Goal: Information Seeking & Learning: Understand process/instructions

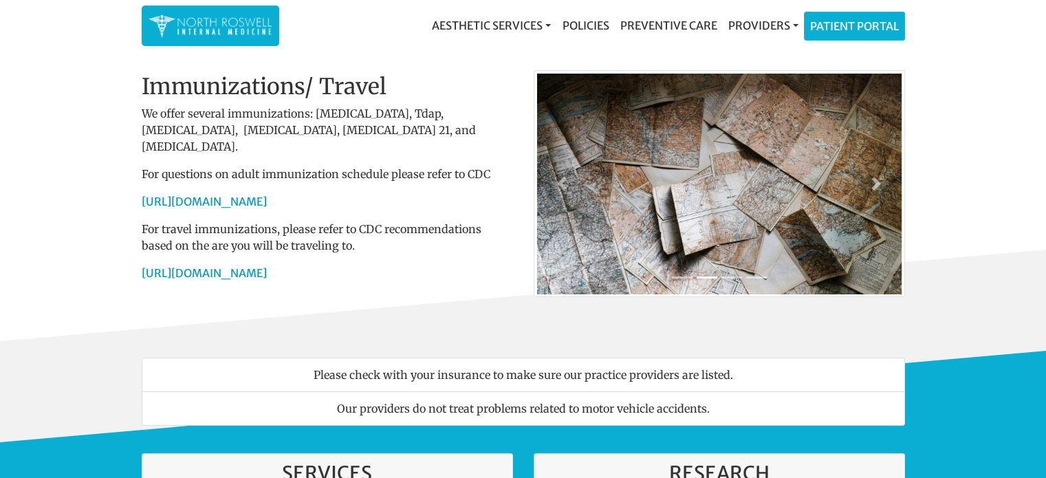
scroll to position [22, 0]
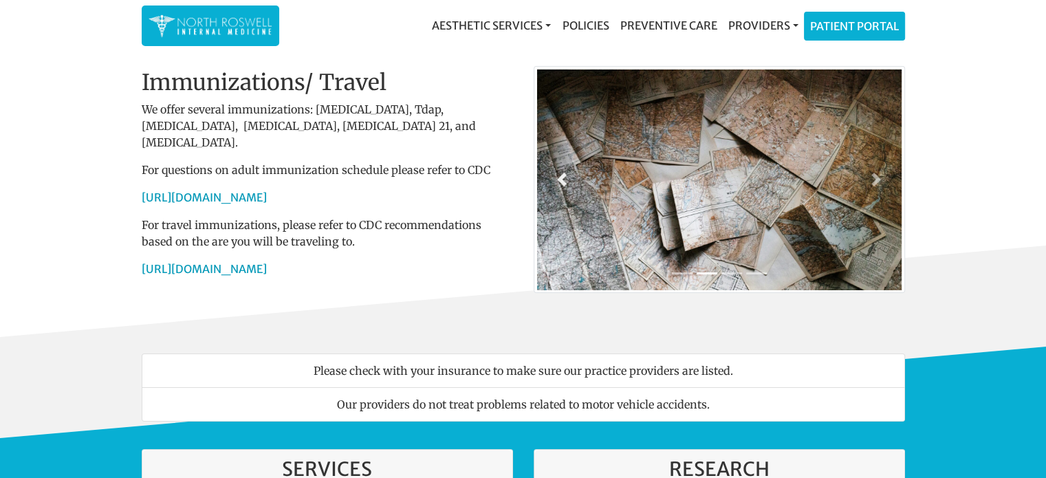
click at [559, 178] on span at bounding box center [562, 180] width 14 height 14
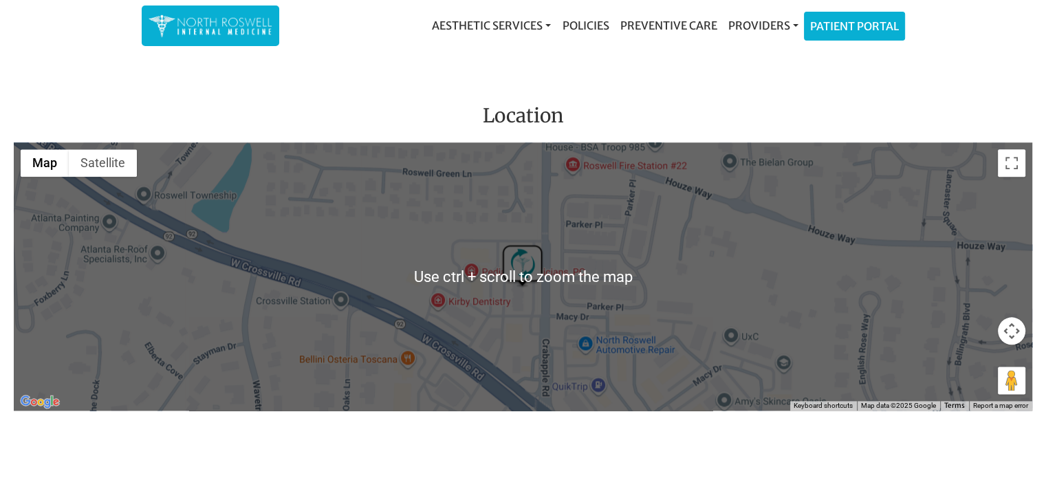
scroll to position [1599, 0]
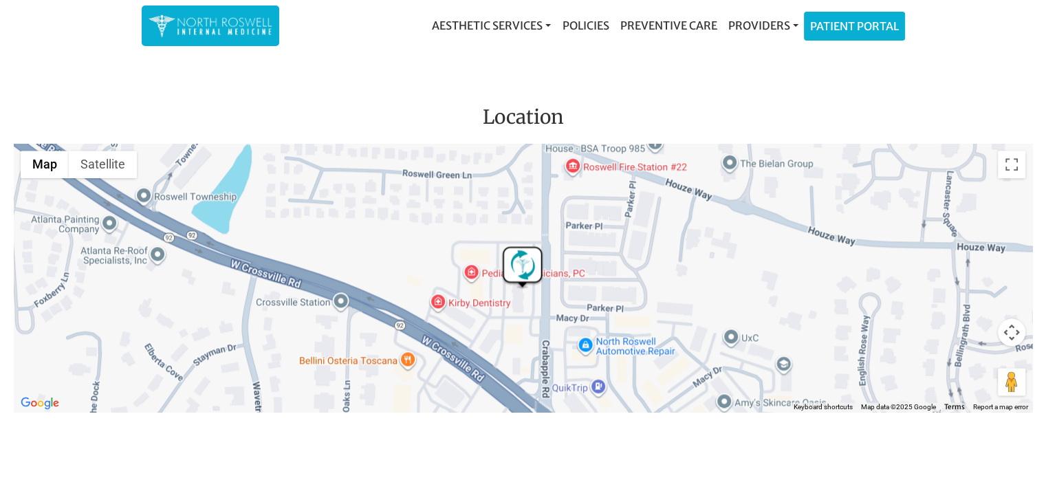
click at [541, 283] on div at bounding box center [523, 278] width 1019 height 268
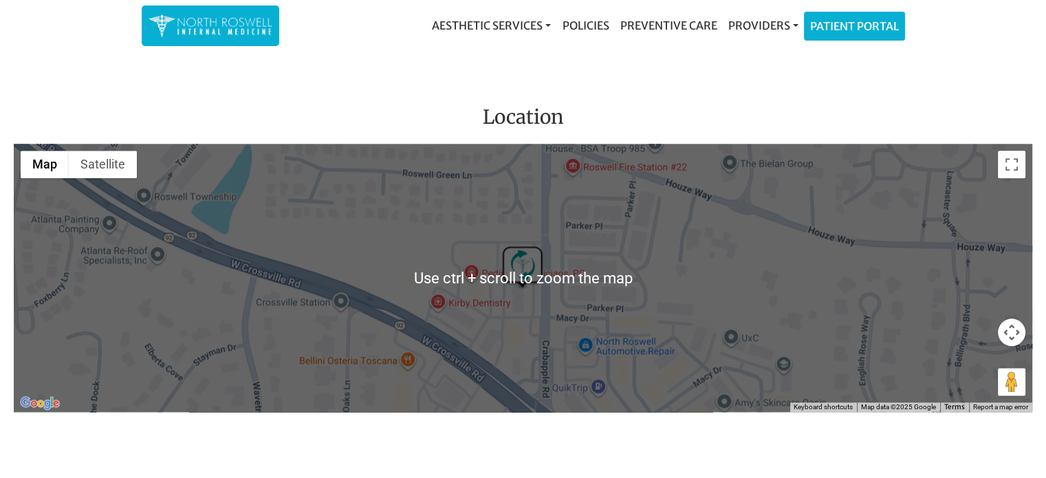
click at [495, 272] on div at bounding box center [523, 278] width 1019 height 268
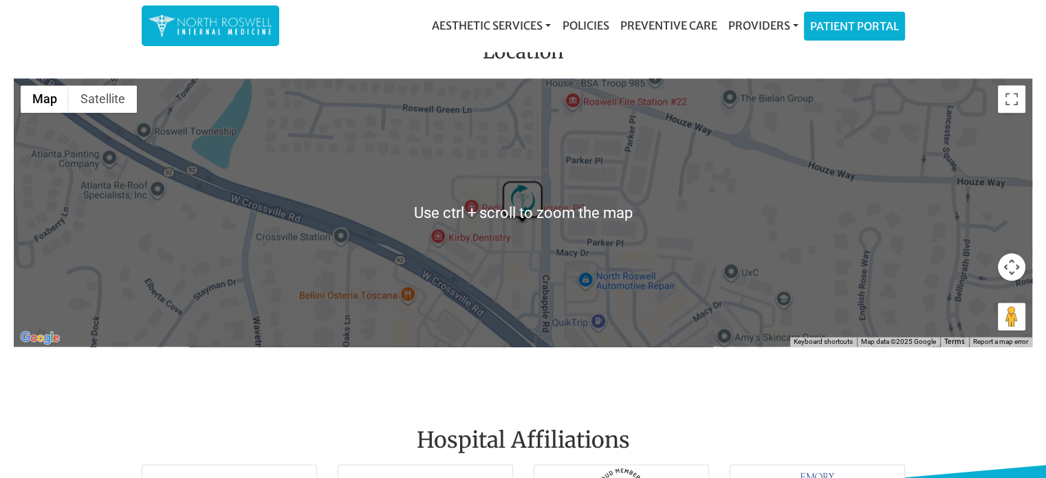
scroll to position [1666, 0]
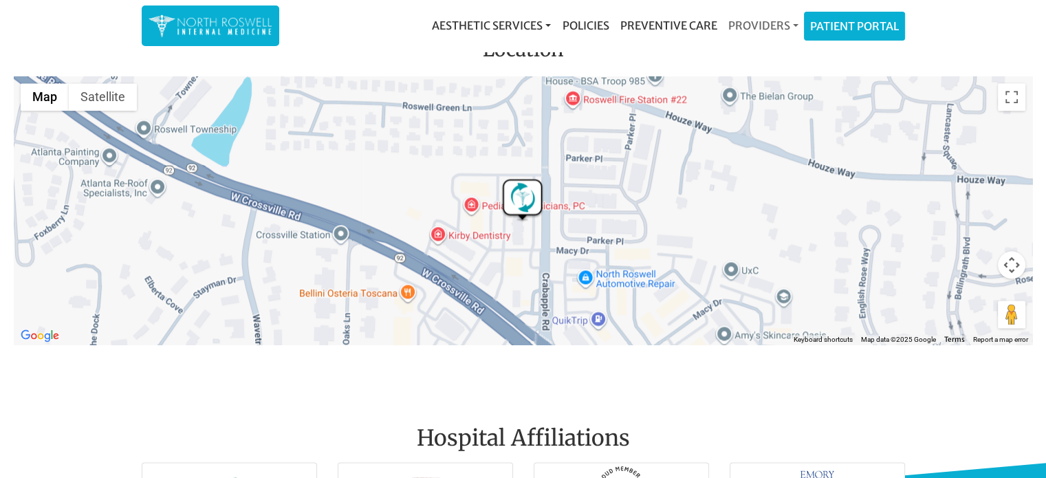
click at [763, 23] on link "Providers" at bounding box center [762, 26] width 81 height 28
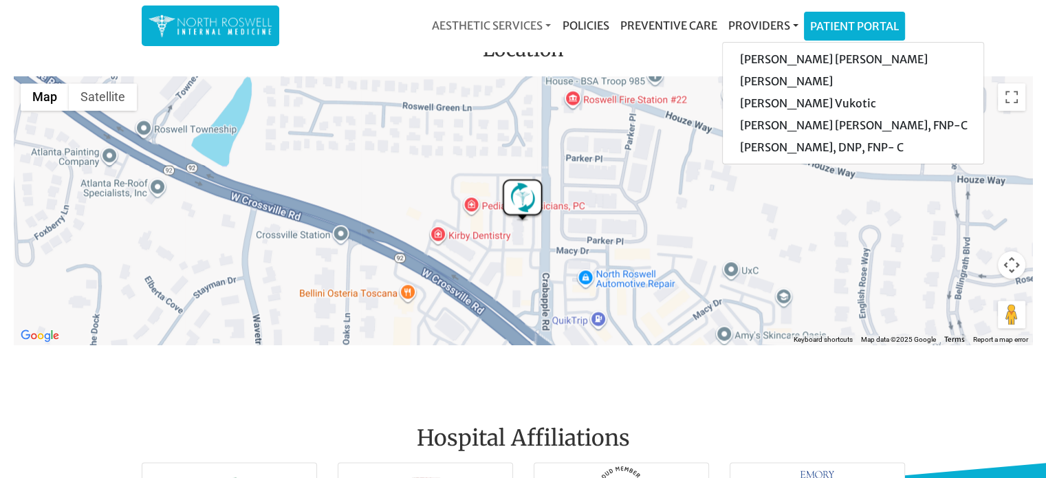
click at [536, 24] on link "Aesthetic Services" at bounding box center [492, 26] width 130 height 28
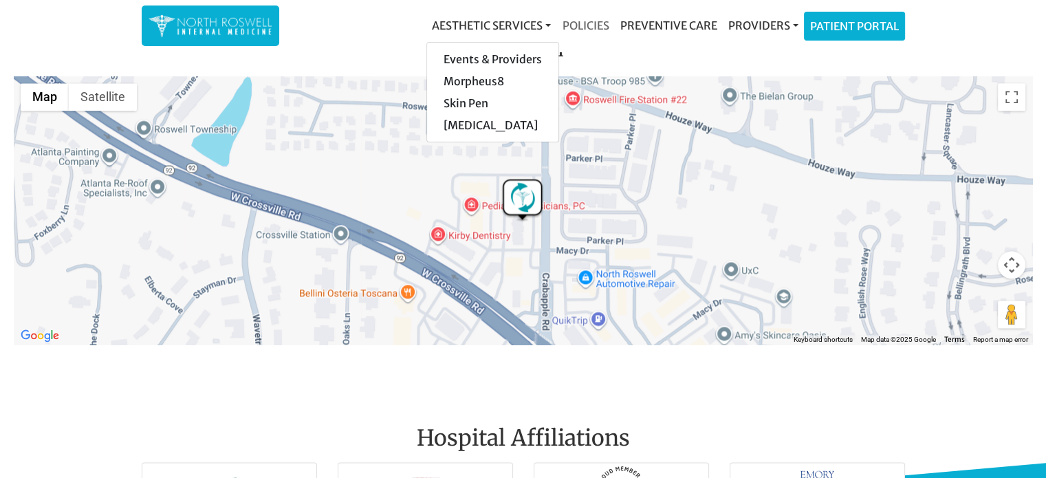
click at [583, 25] on link "Policies" at bounding box center [586, 26] width 58 height 28
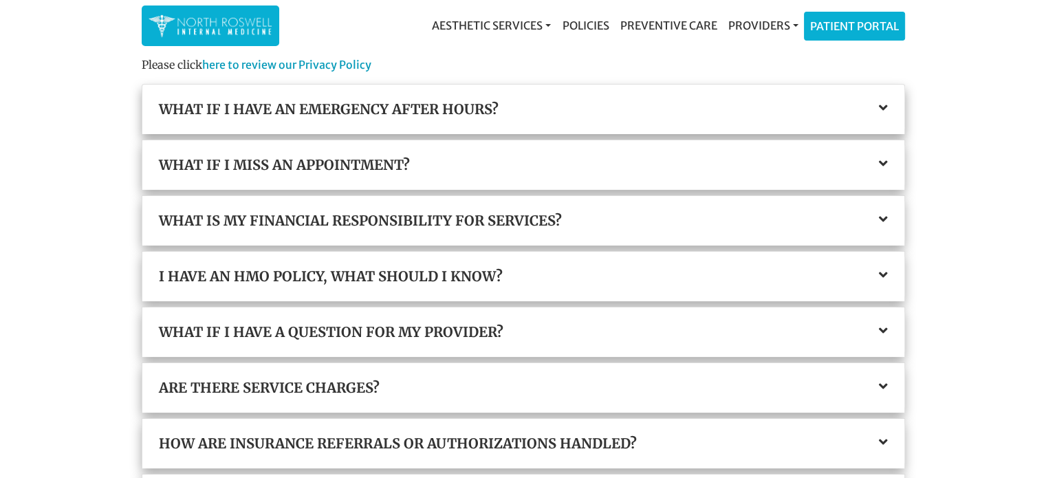
scroll to position [139, 0]
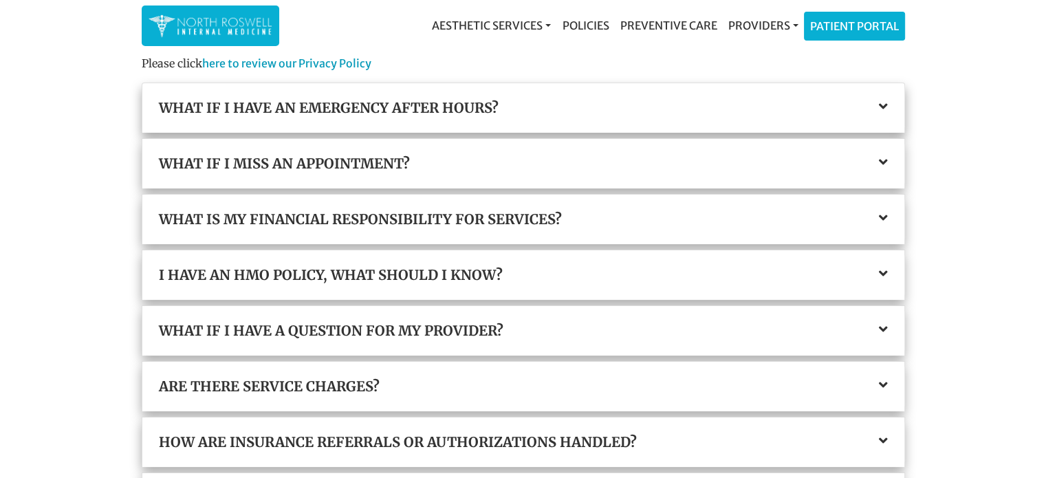
click at [217, 123] on div "What if I have an emergency after hours?" at bounding box center [523, 108] width 762 height 50
click at [884, 107] on icon at bounding box center [883, 107] width 9 height 14
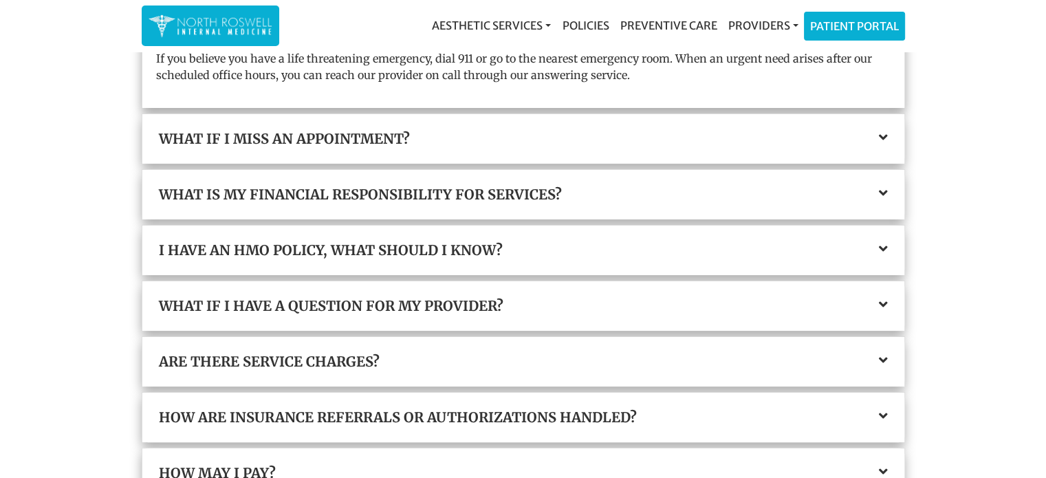
scroll to position [239, 0]
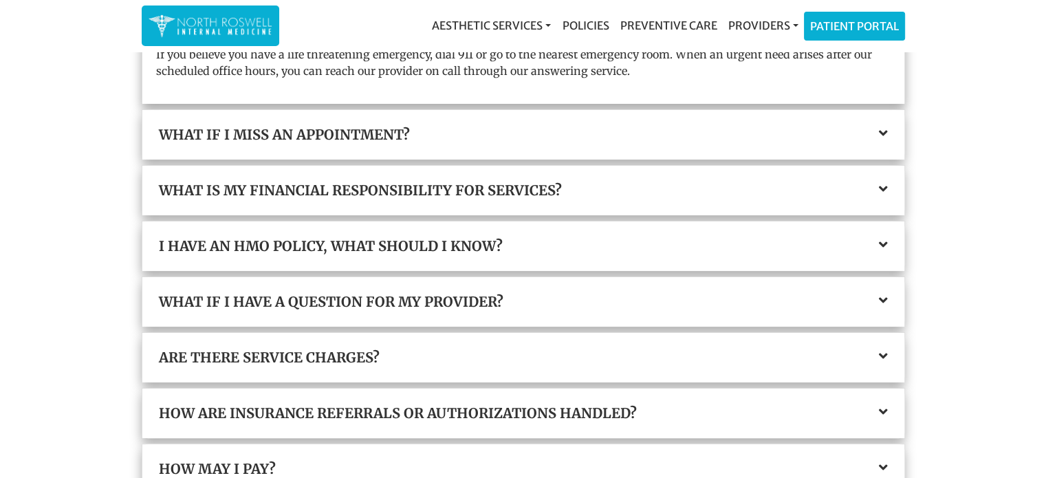
click at [885, 136] on icon at bounding box center [883, 134] width 9 height 14
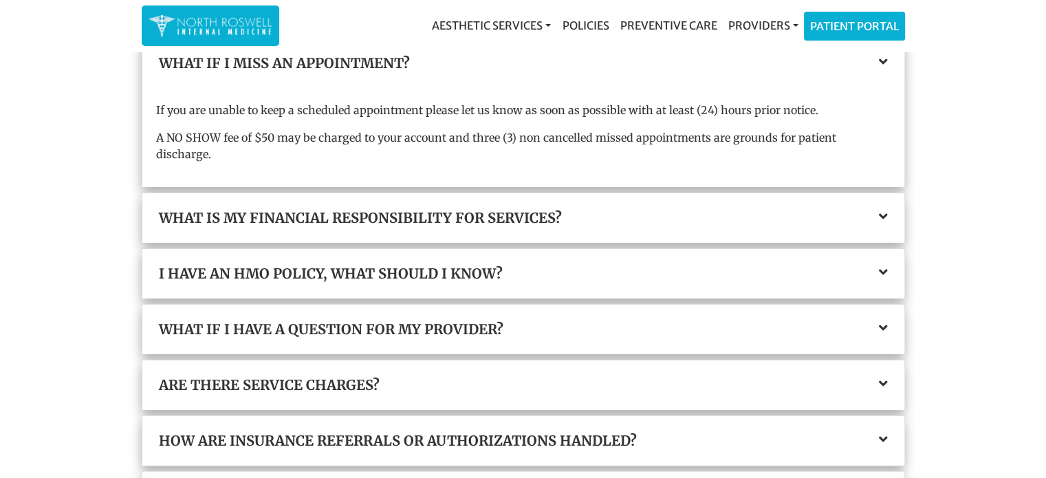
click at [886, 210] on div "What is my financial responsibility for services?" at bounding box center [523, 218] width 762 height 50
click at [883, 210] on icon at bounding box center [883, 217] width 9 height 14
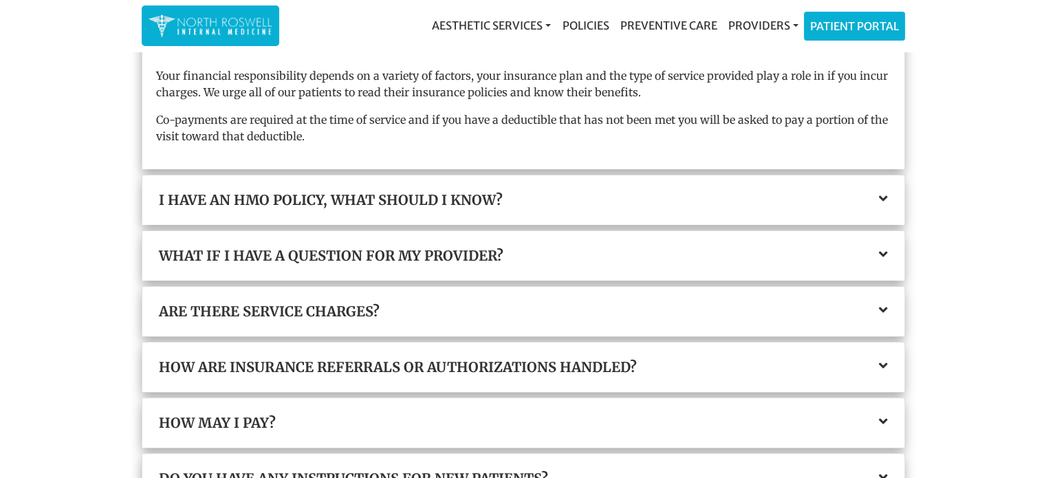
scroll to position [330, 0]
click at [883, 197] on icon at bounding box center [883, 198] width 9 height 14
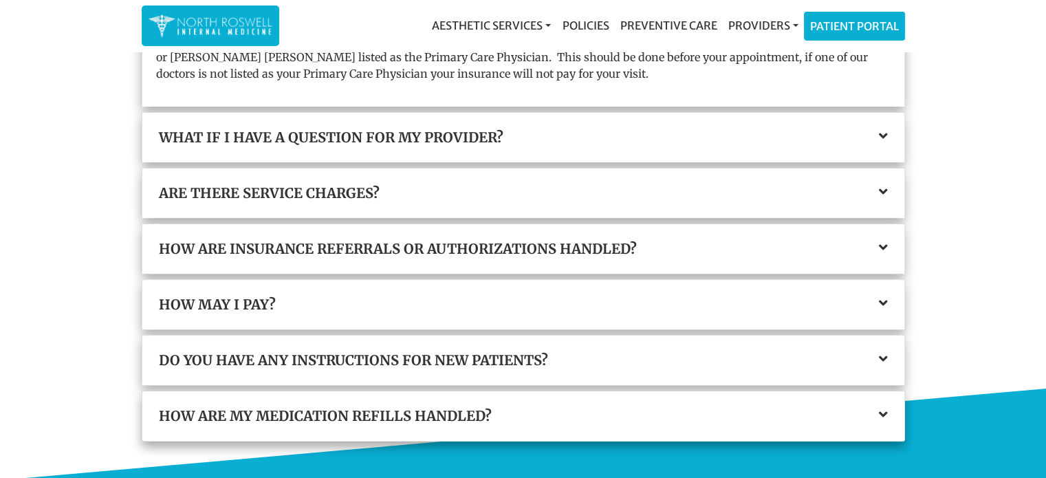
scroll to position [421, 0]
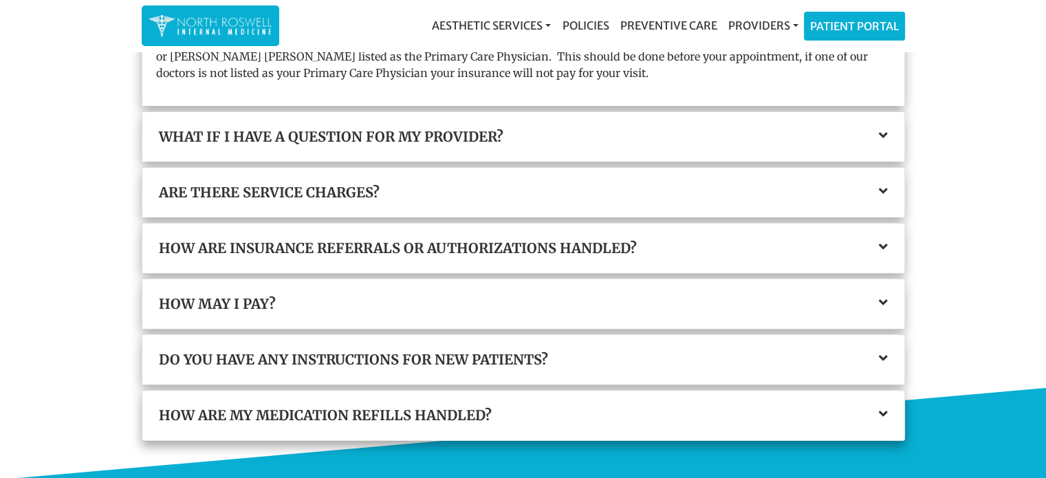
click at [886, 136] on icon at bounding box center [883, 136] width 9 height 14
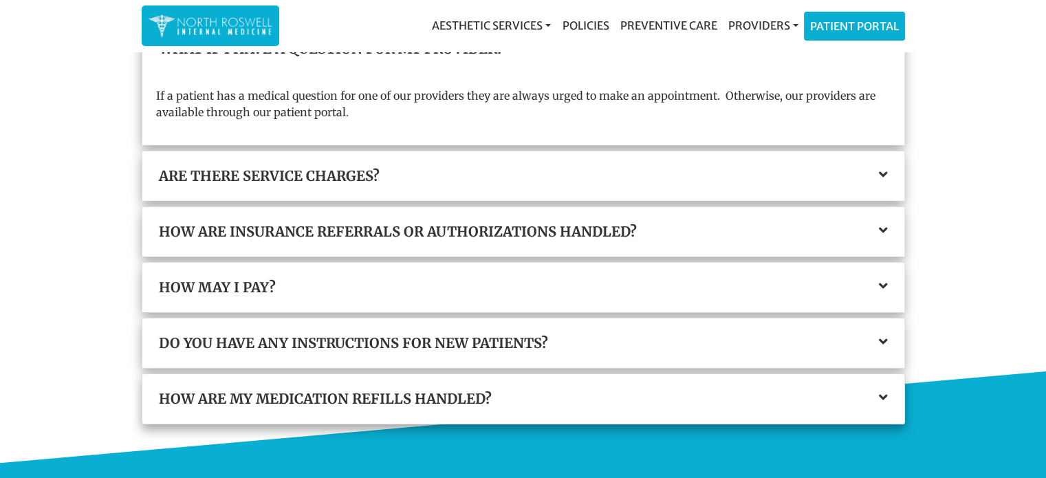
click at [886, 136] on div "If a patient has a medical question for one of our providers they are always ur…" at bounding box center [523, 110] width 762 height 72
click at [883, 175] on icon at bounding box center [883, 175] width 9 height 14
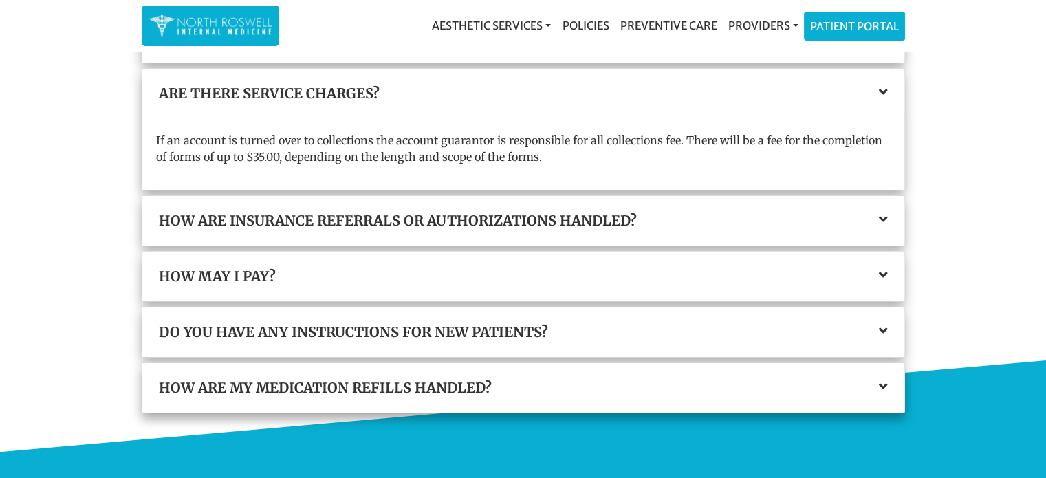
scroll to position [435, 0]
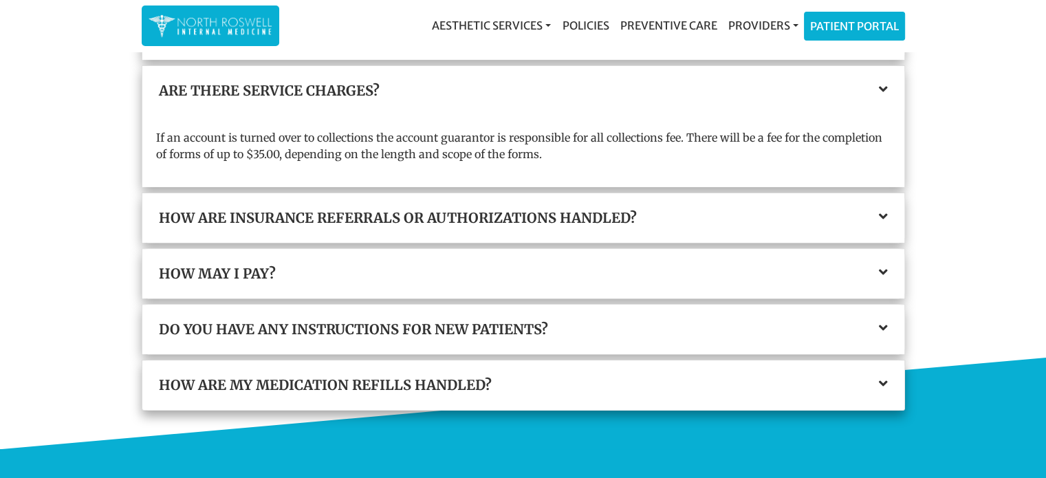
click at [879, 217] on icon at bounding box center [883, 217] width 9 height 14
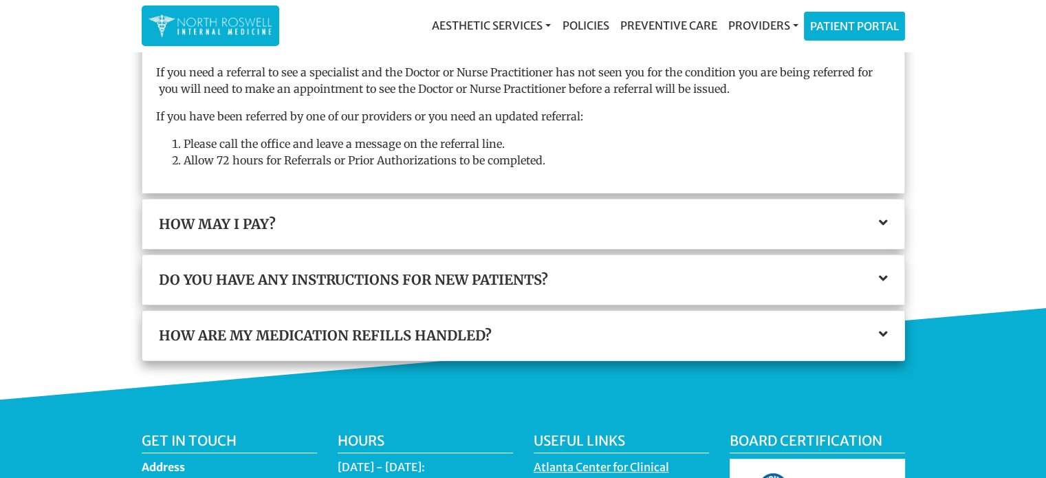
scroll to position [556, 0]
click at [883, 223] on icon at bounding box center [883, 223] width 9 height 14
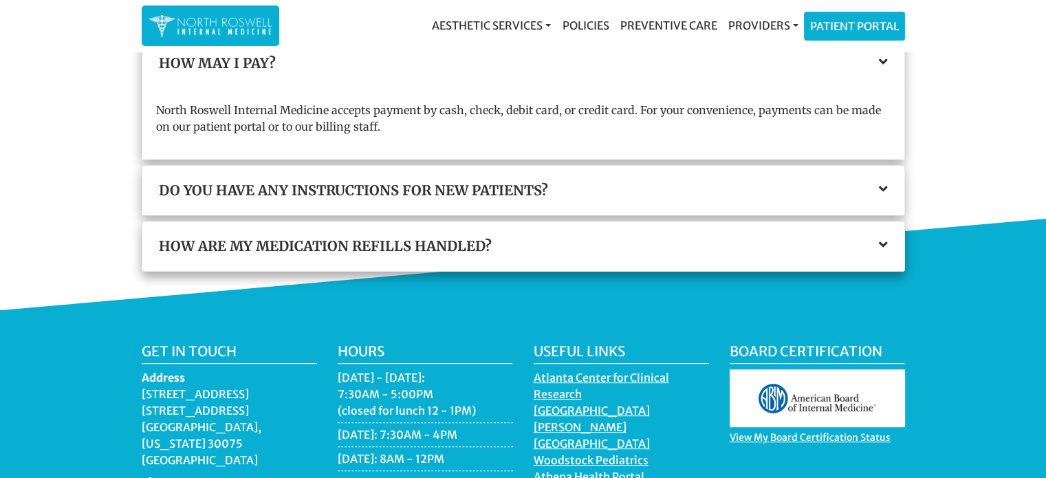
scroll to position [572, 0]
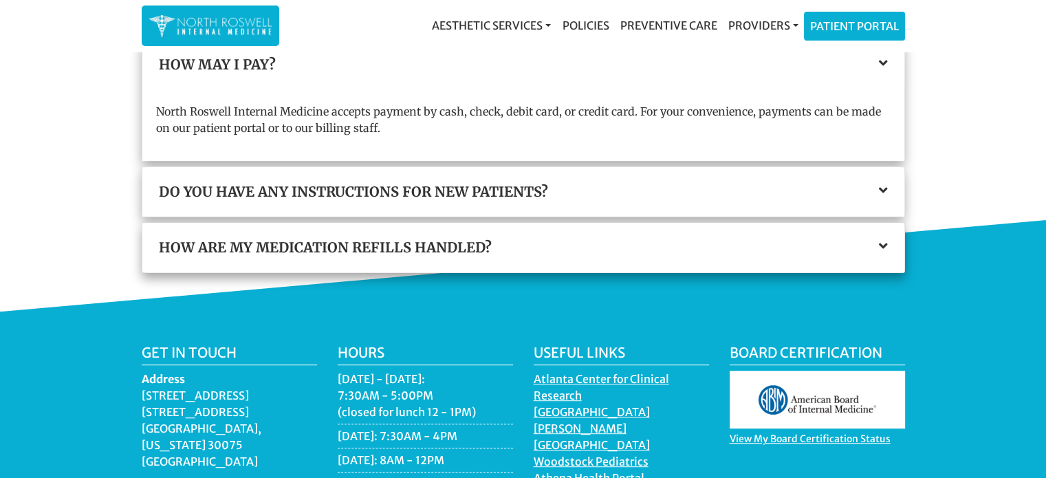
click at [883, 190] on icon at bounding box center [883, 191] width 9 height 14
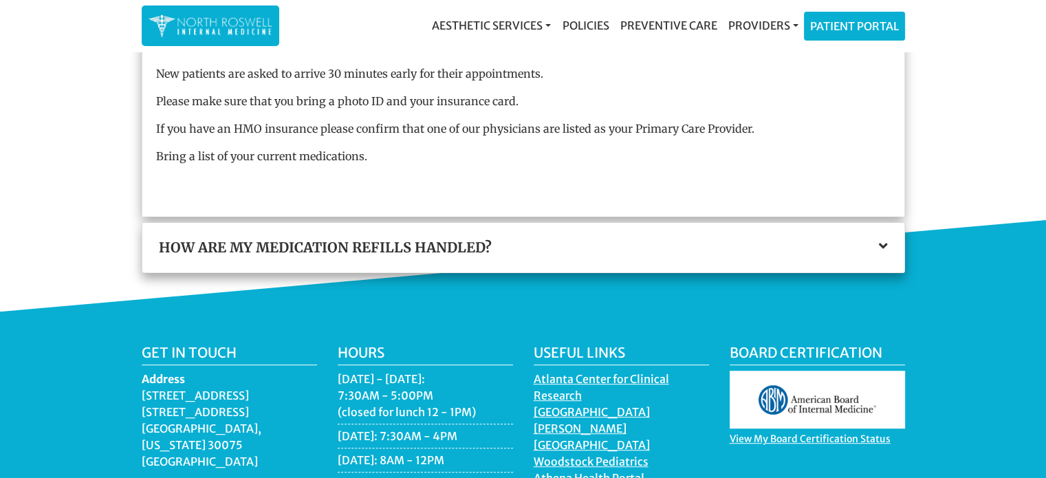
scroll to position [666, 0]
click at [884, 244] on icon at bounding box center [883, 246] width 9 height 14
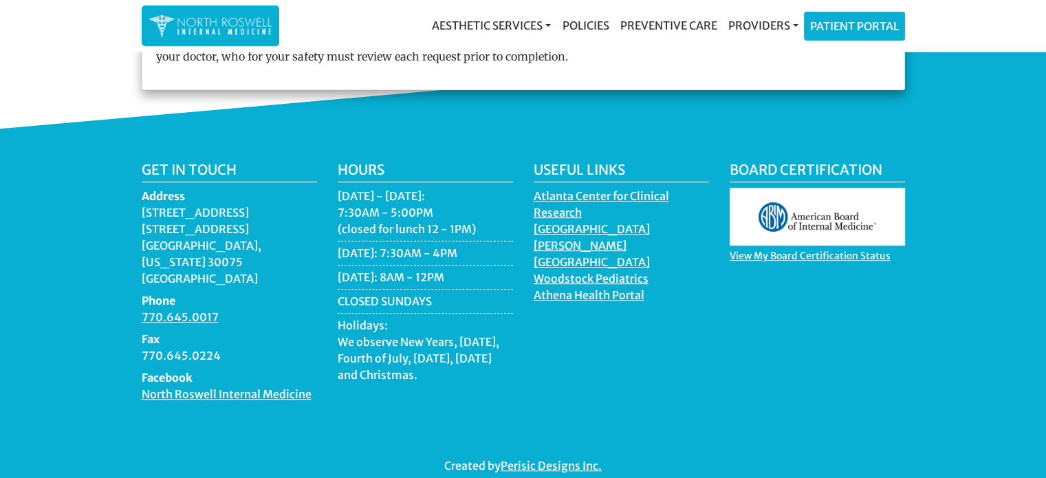
scroll to position [782, 0]
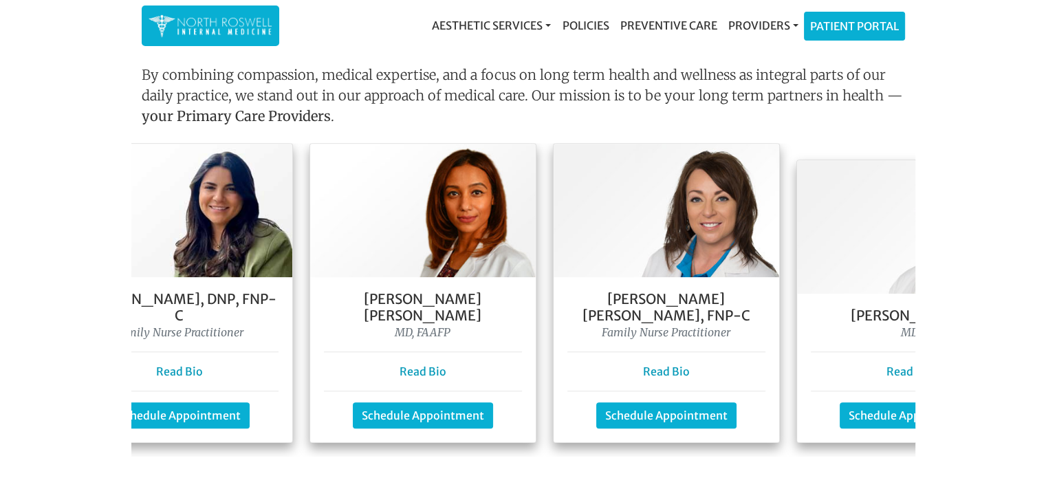
scroll to position [0, 454]
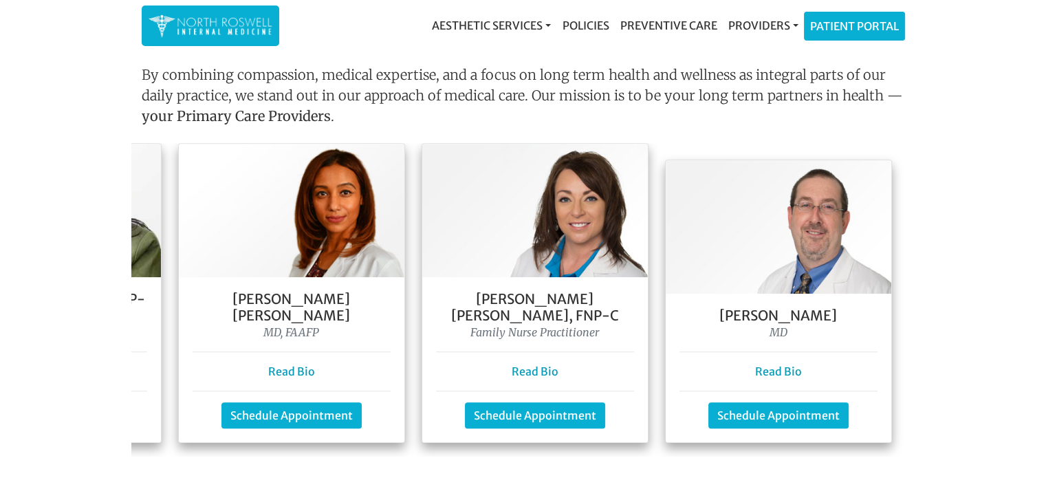
click at [456, 448] on main "Welcome To Our Practice Our team of family and internal medicine practitioners …" at bounding box center [523, 145] width 1046 height 2544
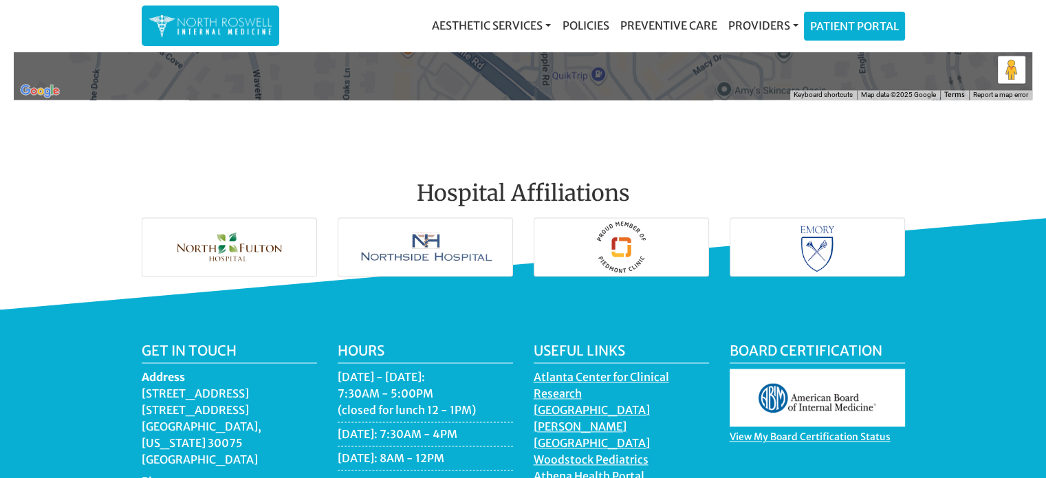
scroll to position [1912, 0]
